Goal: Information Seeking & Learning: Learn about a topic

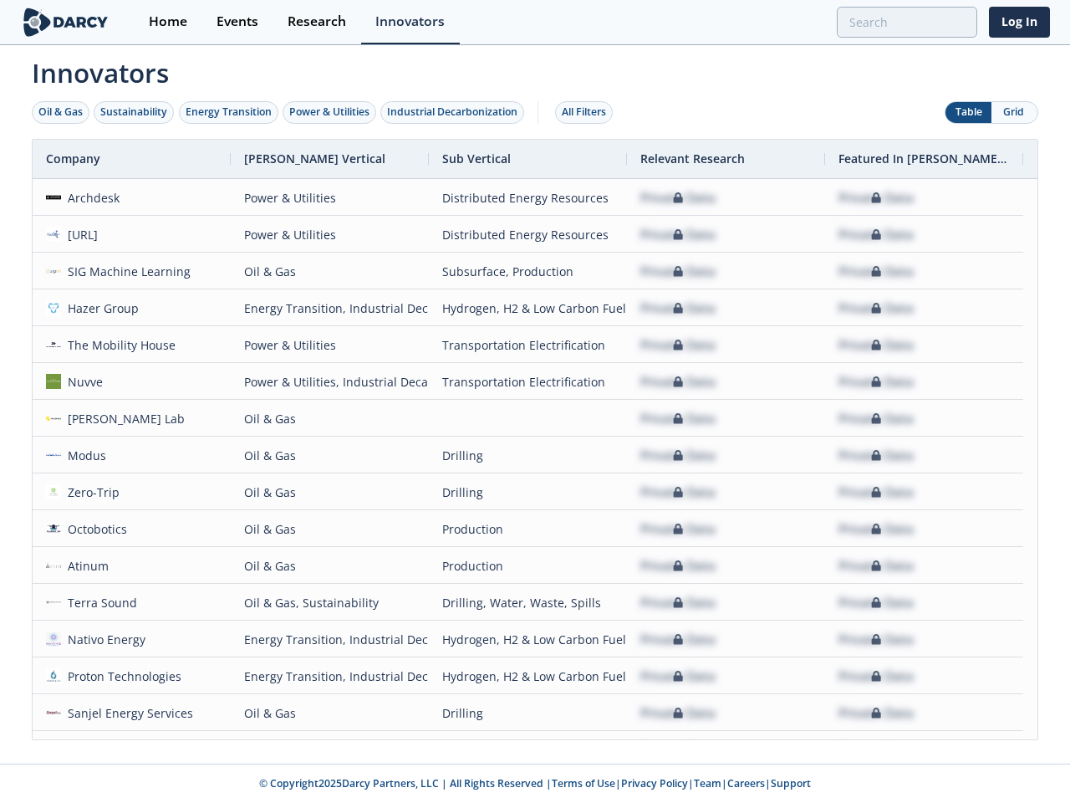
click at [61, 112] on div "Oil & Gas" at bounding box center [60, 112] width 44 height 15
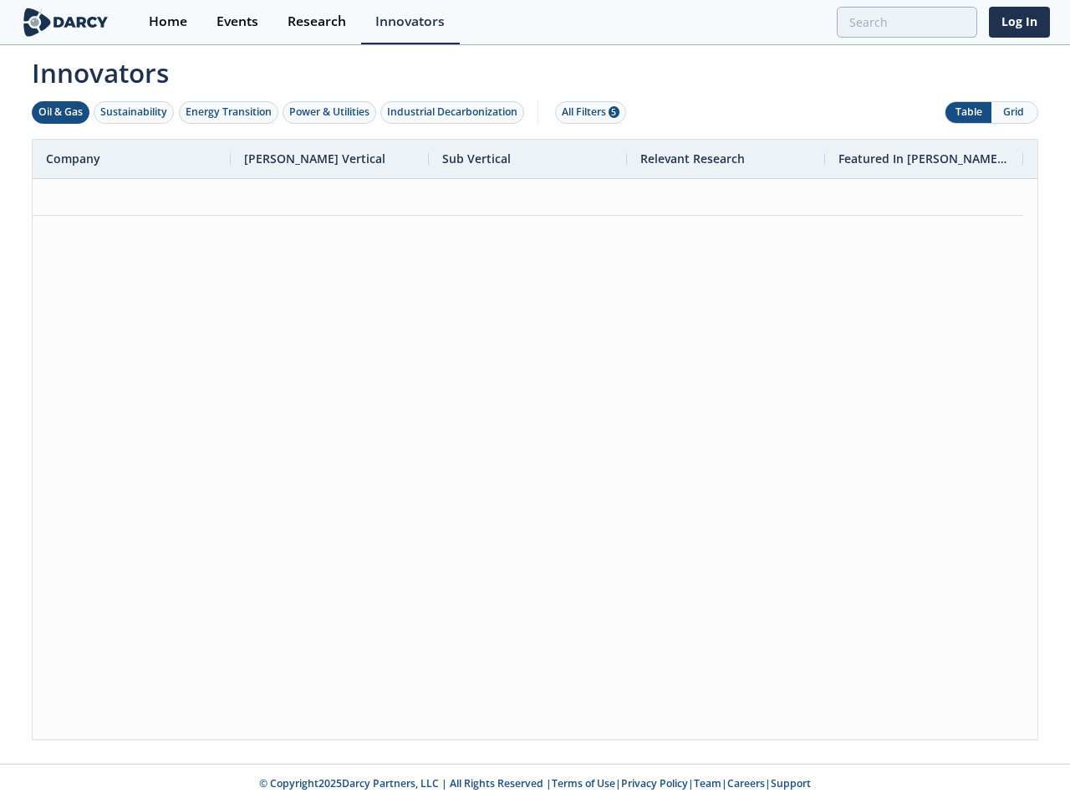
click at [135, 112] on div "Sustainability" at bounding box center [133, 112] width 67 height 15
click at [229, 112] on div "Energy Transition" at bounding box center [229, 112] width 86 height 15
click at [331, 112] on div "Power & Utilities" at bounding box center [329, 112] width 80 height 15
